Goal: Information Seeking & Learning: Learn about a topic

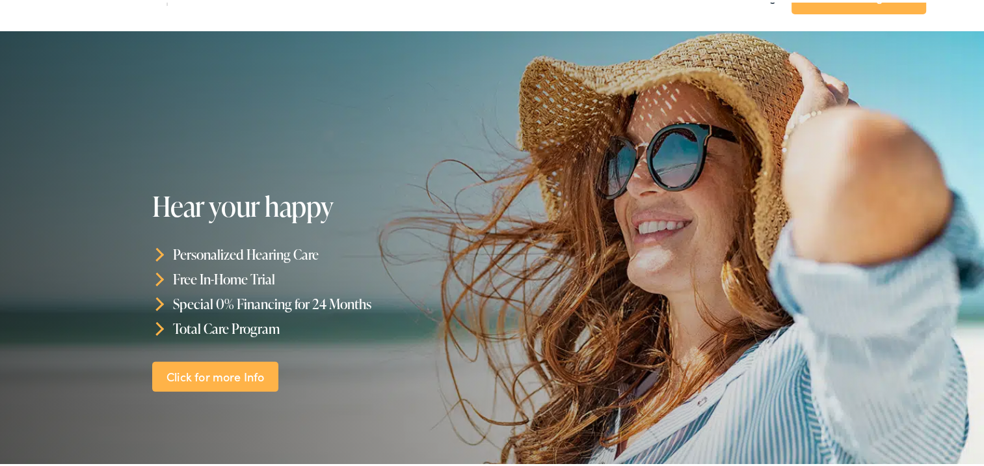
scroll to position [75, 0]
click at [232, 380] on link "Click for more Info" at bounding box center [215, 373] width 126 height 31
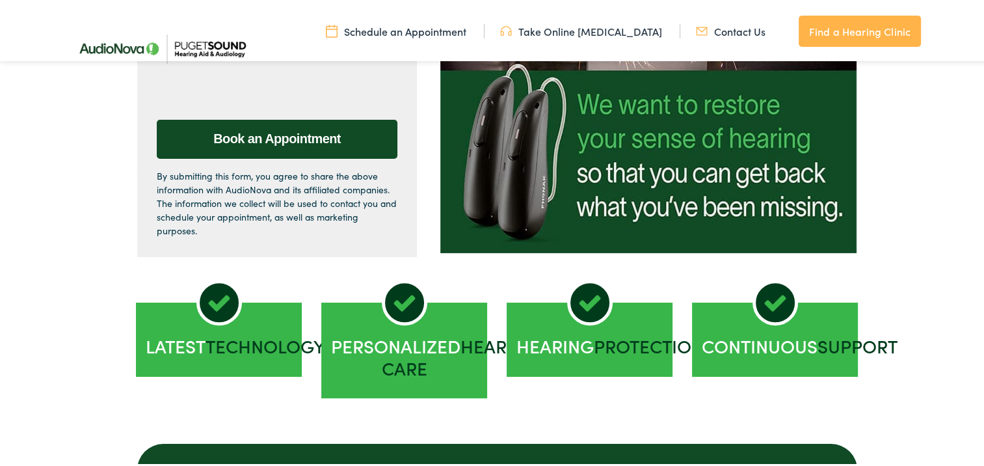
scroll to position [553, 0]
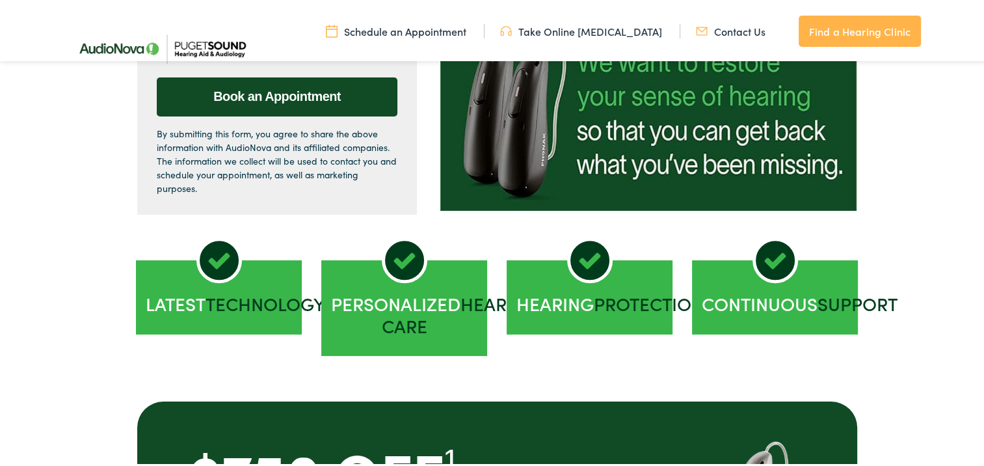
click at [63, 302] on div "Latest Technology Personalized Hearing Care Hearing Protection Continuous Suppo…" at bounding box center [497, 305] width 994 height 187
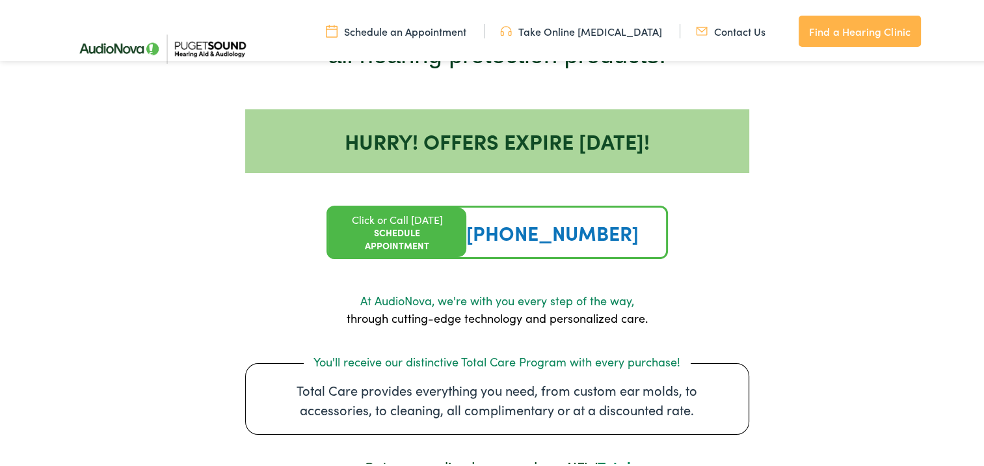
scroll to position [1368, 0]
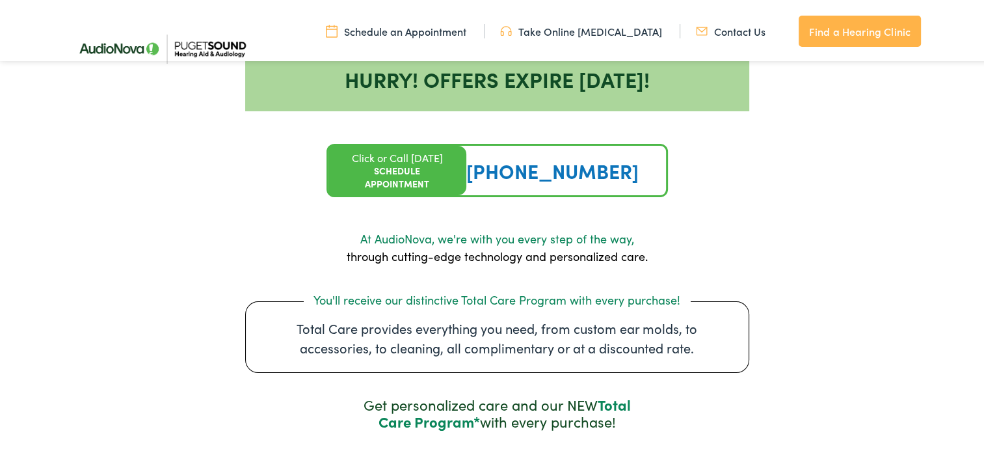
click at [68, 273] on div "At AudioNova, we're with you every step of the way, through cutting-edge techno…" at bounding box center [497, 346] width 994 height 239
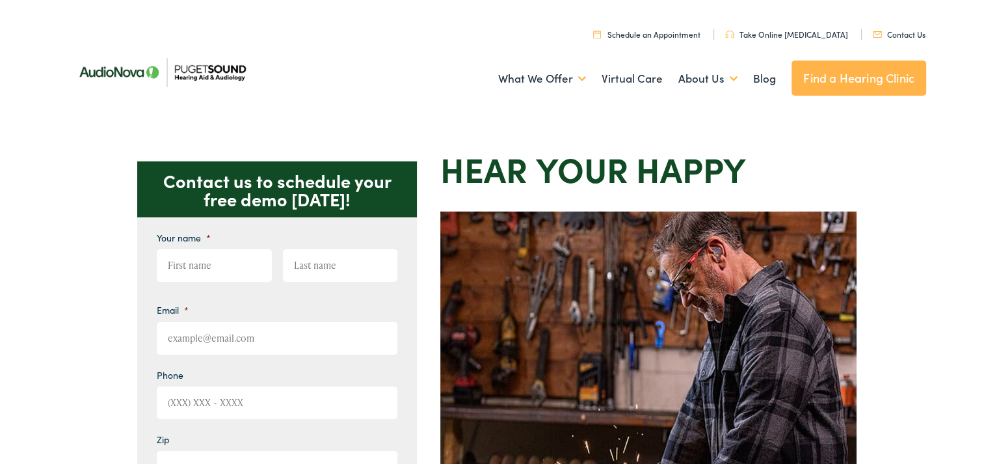
scroll to position [0, 0]
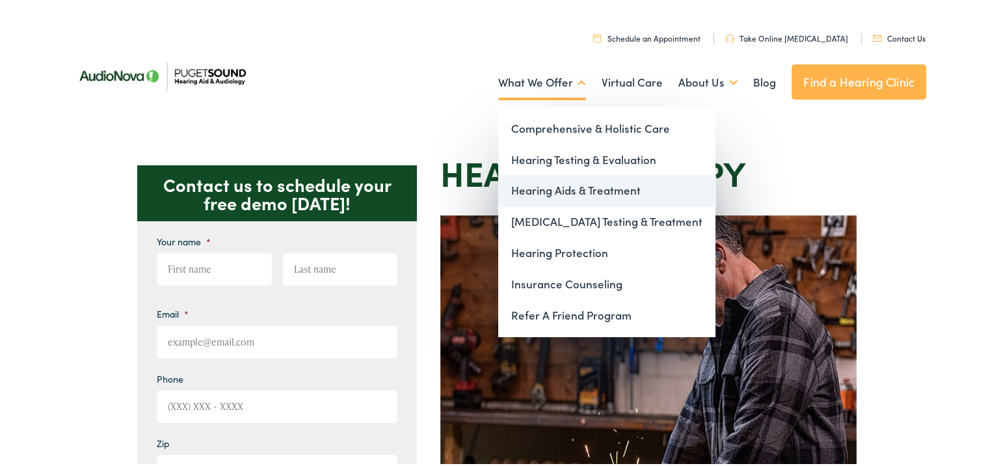
click at [526, 190] on link "Hearing Aids & Treatment" at bounding box center [606, 187] width 217 height 31
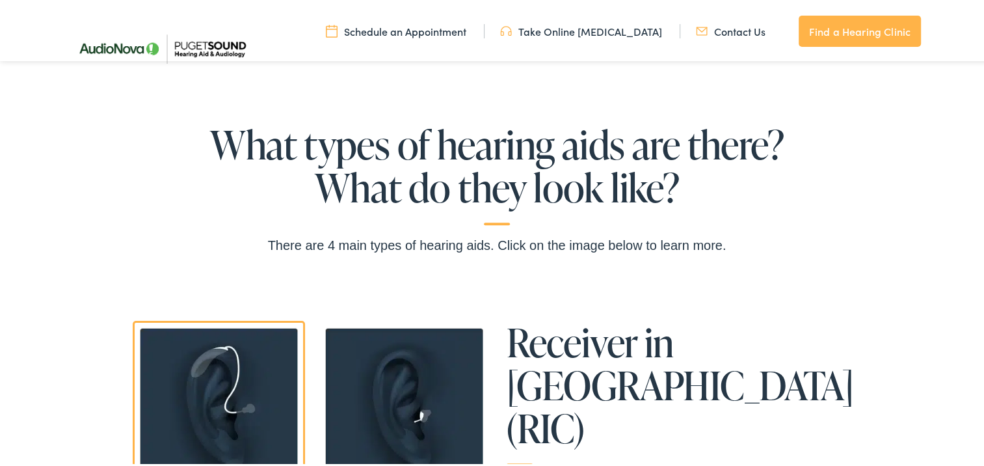
scroll to position [800, 0]
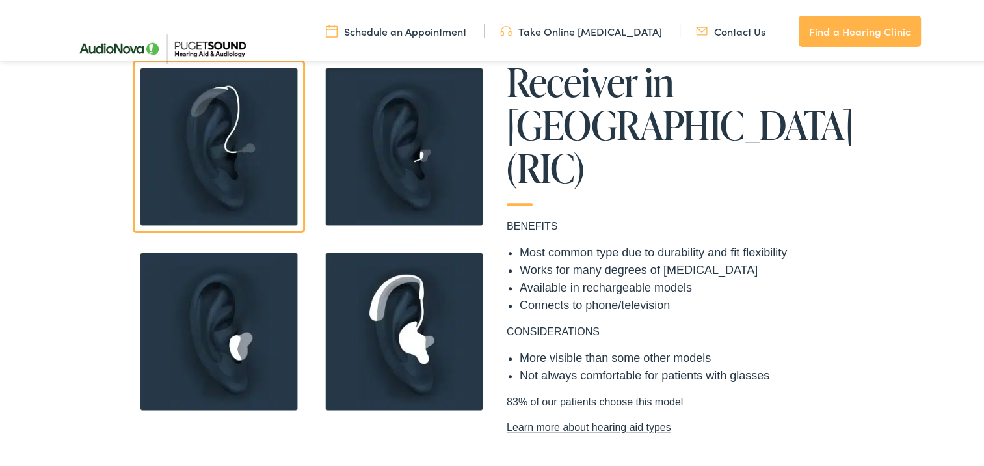
scroll to position [1067, 0]
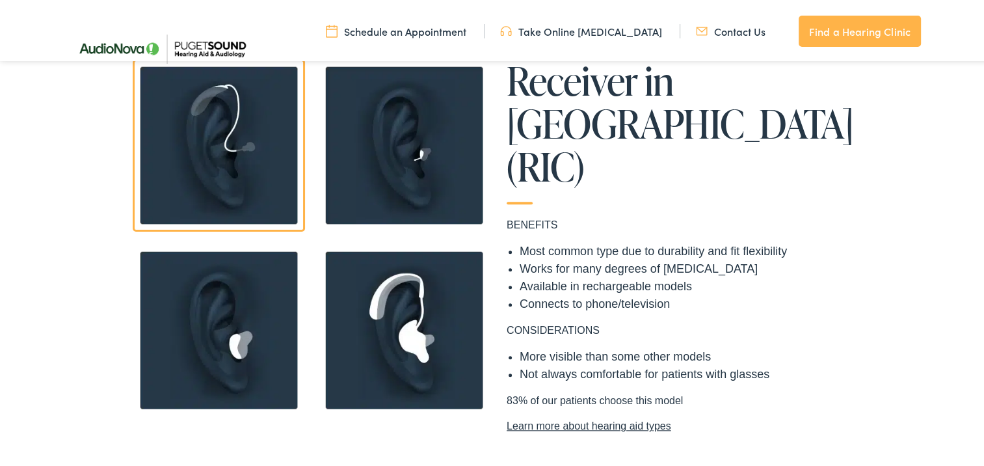
click at [232, 343] on img at bounding box center [219, 327] width 172 height 172
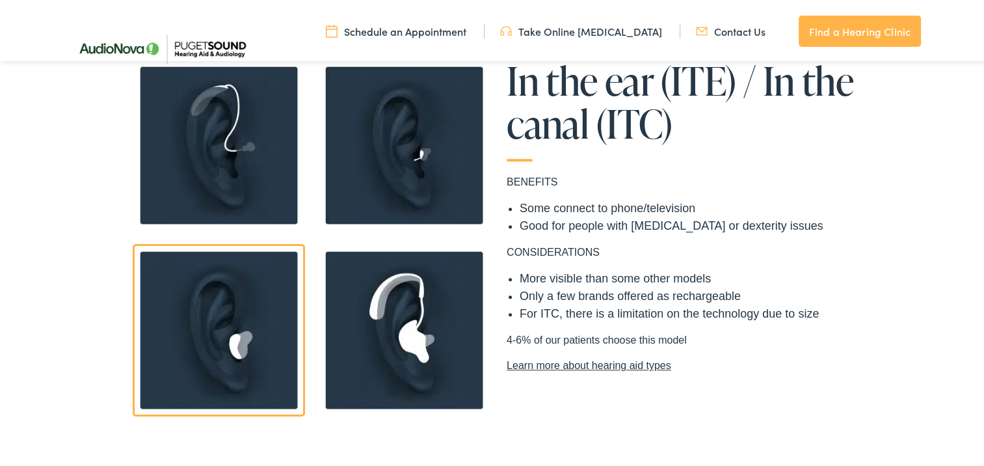
click at [366, 170] on img at bounding box center [404, 143] width 172 height 172
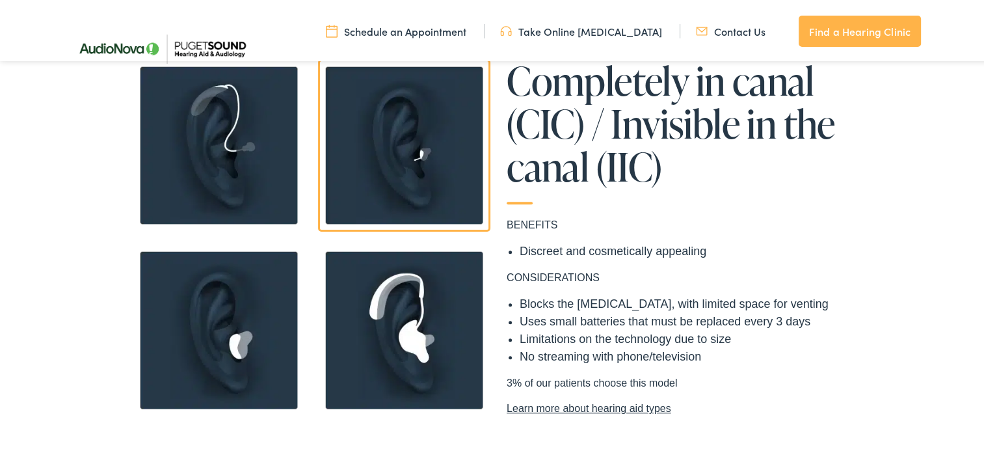
click at [373, 323] on img at bounding box center [404, 327] width 172 height 172
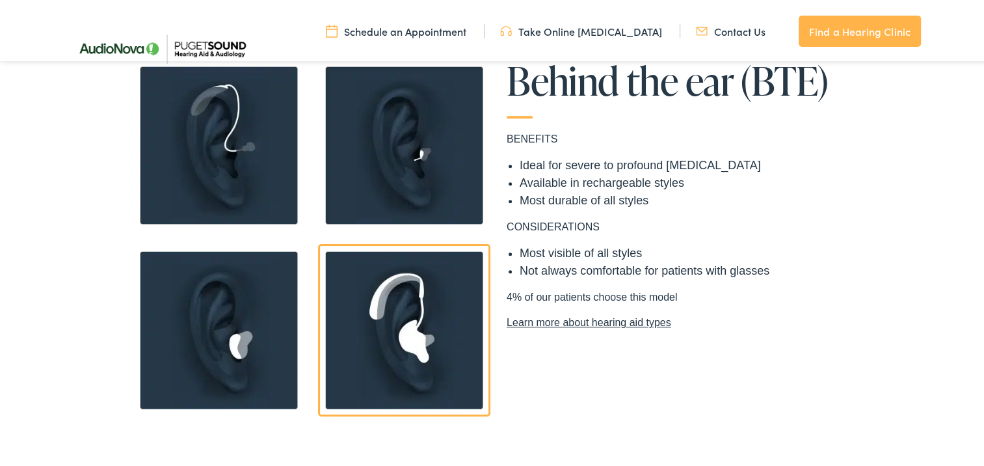
click at [220, 186] on img at bounding box center [219, 143] width 172 height 172
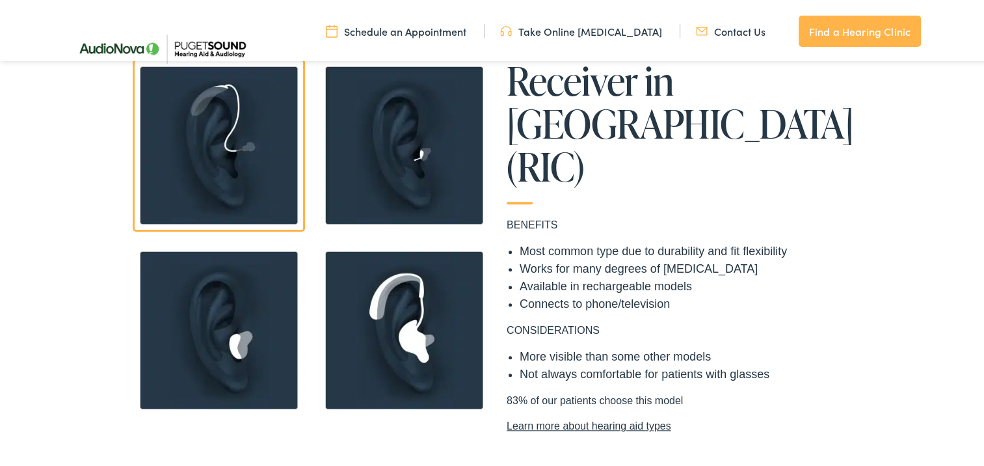
click at [194, 328] on img at bounding box center [219, 327] width 172 height 172
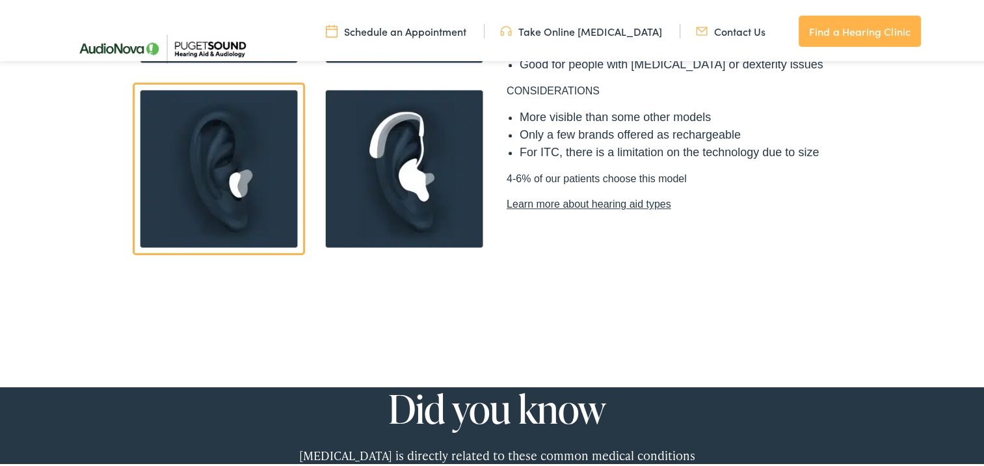
scroll to position [1226, 0]
